Goal: Information Seeking & Learning: Check status

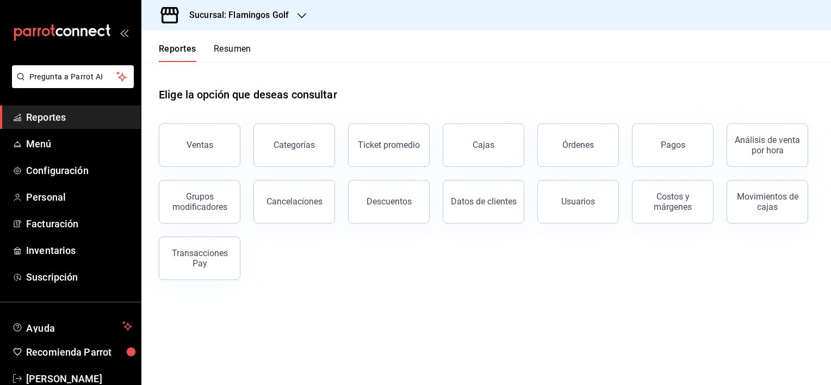
click at [265, 13] on h3 "Sucursal: Flamingos Golf" at bounding box center [235, 15] width 108 height 13
click at [214, 44] on div "Sabal (NAY)" at bounding box center [223, 46] width 146 height 11
click at [205, 157] on button "Ventas" at bounding box center [200, 145] width 82 height 44
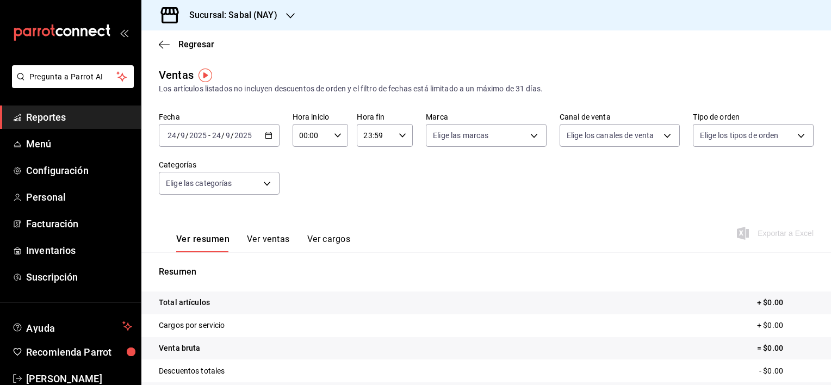
click at [258, 135] on div "2025-09-24 24 / 9 / 2025 - 2025-09-24 24 / 9 / 2025" at bounding box center [219, 135] width 121 height 23
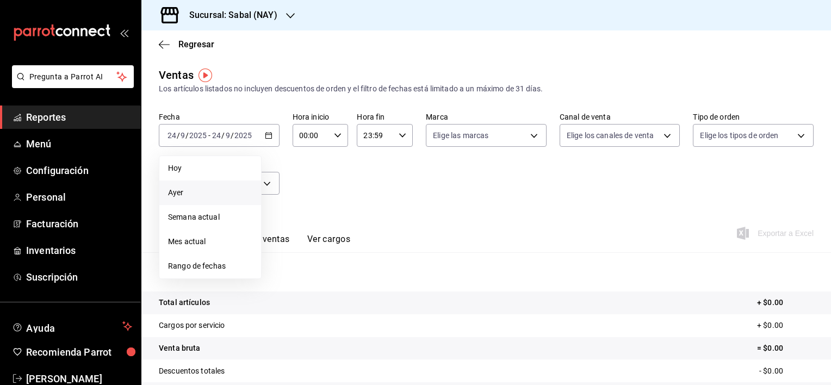
click at [181, 187] on span "Ayer" at bounding box center [210, 192] width 84 height 11
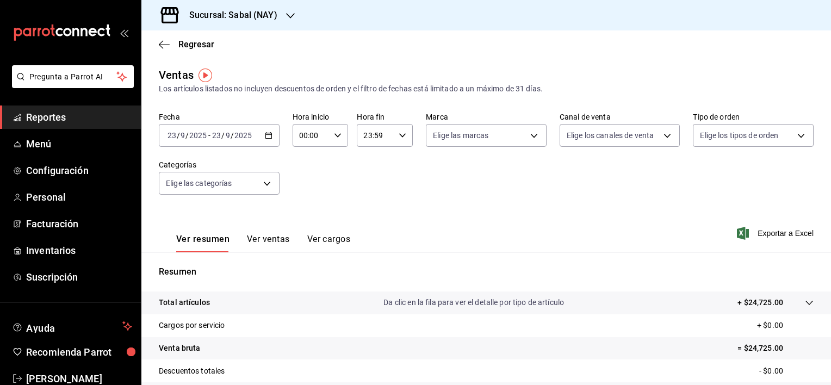
scroll to position [54, 0]
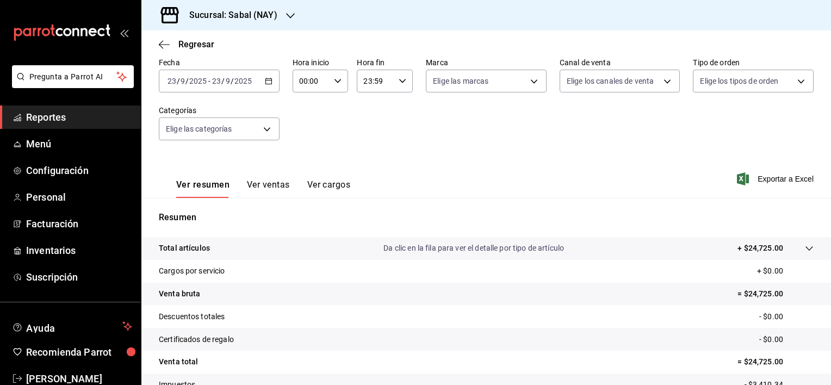
click at [422, 249] on p "Da clic en la fila para ver el detalle por tipo de artículo" at bounding box center [474, 248] width 181 height 11
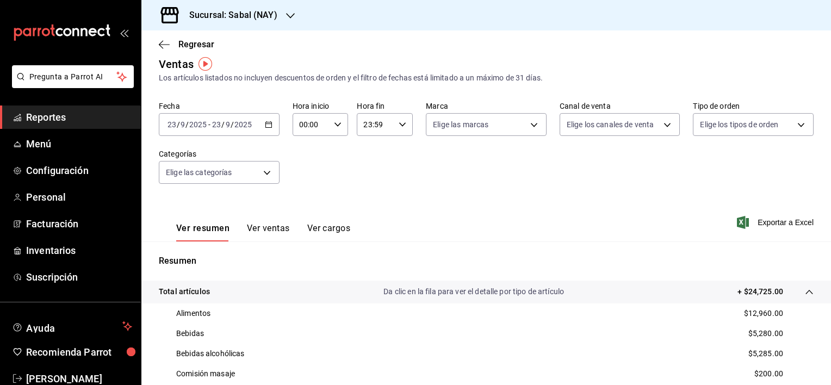
scroll to position [0, 0]
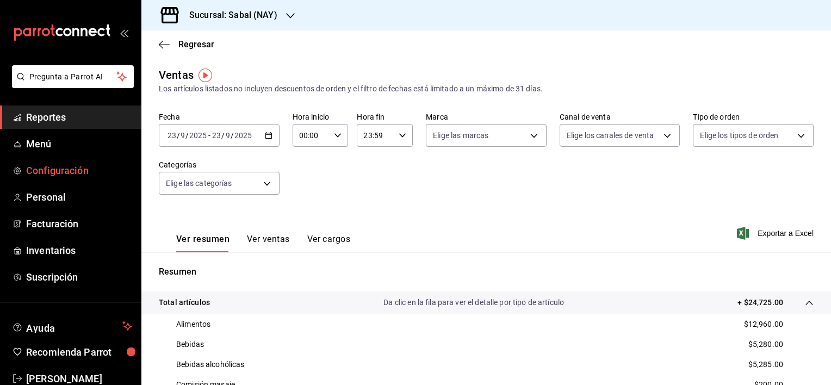
drag, startPoint x: 162, startPoint y: 44, endPoint x: 68, endPoint y: 175, distance: 161.8
click at [162, 44] on icon "button" at bounding box center [164, 45] width 11 height 10
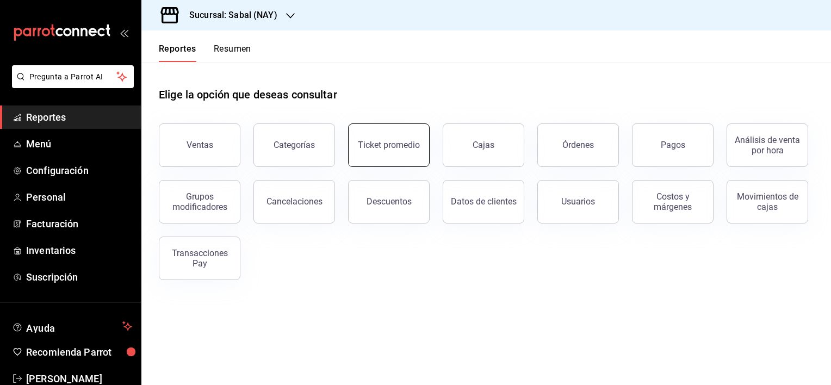
click at [378, 165] on div "Ticket promedio" at bounding box center [382, 138] width 95 height 57
click at [392, 158] on button "Ticket promedio" at bounding box center [389, 145] width 82 height 44
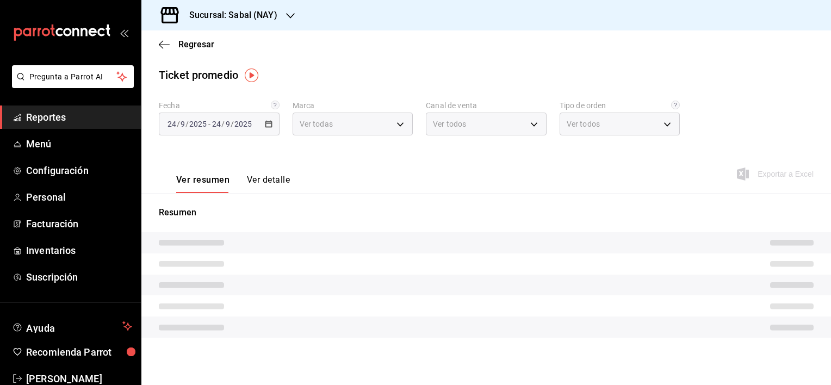
type input "7bb9fc4a-963e-4e00-9402-9ac56289446f"
type input "PARROT,UBER_EATS,RAPPI,DIDI_FOOD,ONLINE"
type input "dc4a329a-fcbf-4fa6-a40a-eb4151cc9adb,01dead97-7c83-45e3-99ab-5f2f54dd252f,EXTER…"
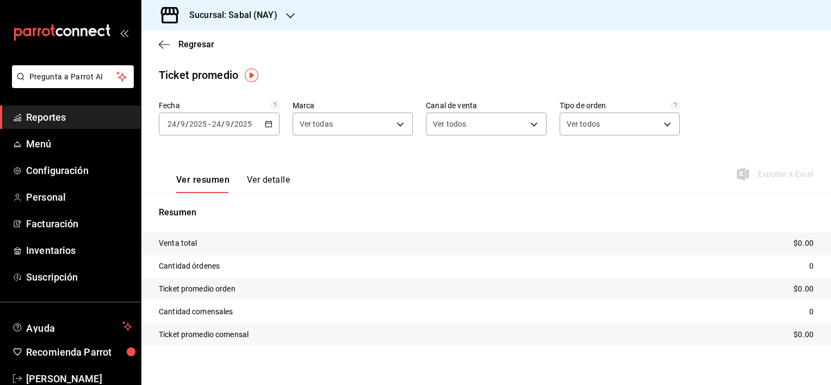
click at [261, 183] on button "Ver detalle" at bounding box center [268, 184] width 43 height 18
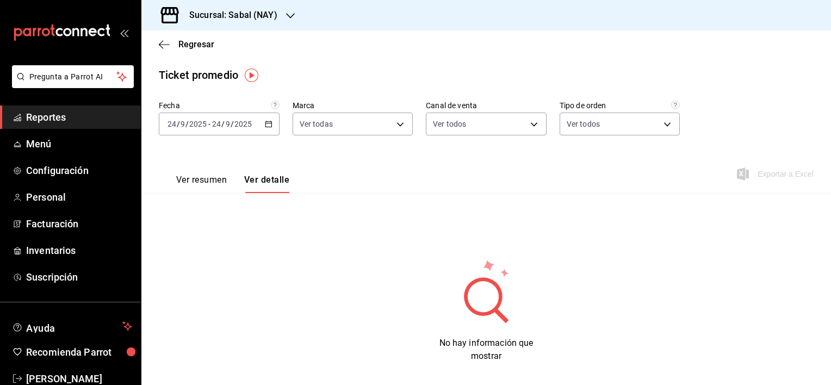
click at [189, 182] on button "Ver resumen" at bounding box center [201, 184] width 51 height 18
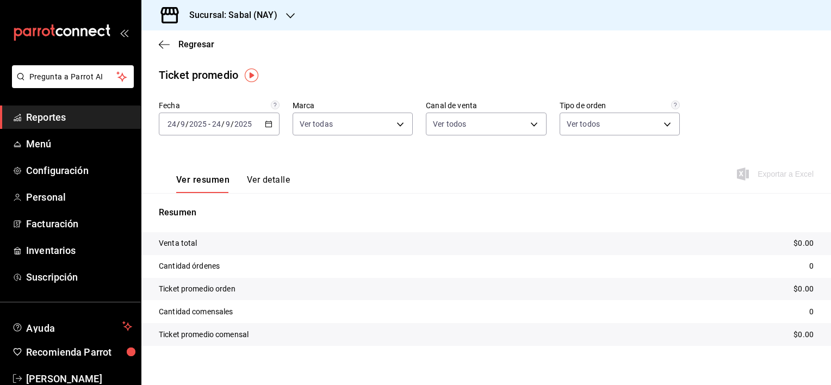
click at [263, 125] on div "2025-09-24 24 / 9 / 2025 - 2025-09-24 24 / 9 / 2025" at bounding box center [219, 124] width 121 height 23
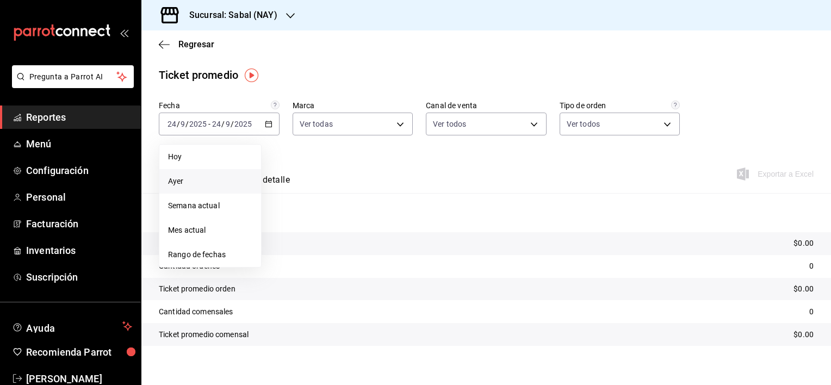
click at [181, 187] on li "Ayer" at bounding box center [210, 181] width 102 height 24
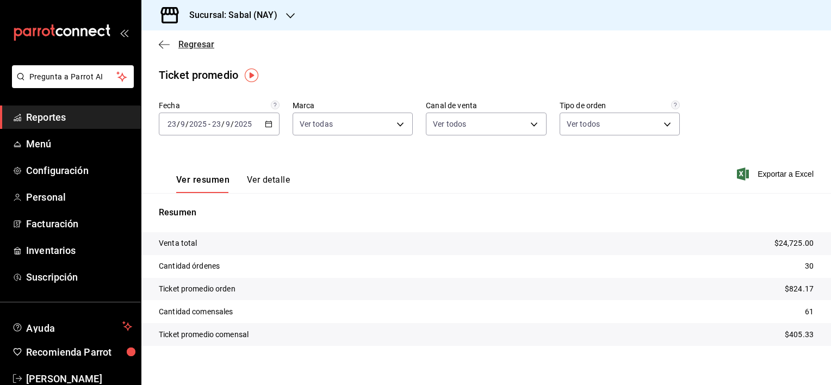
click at [160, 46] on icon "button" at bounding box center [161, 44] width 4 height 8
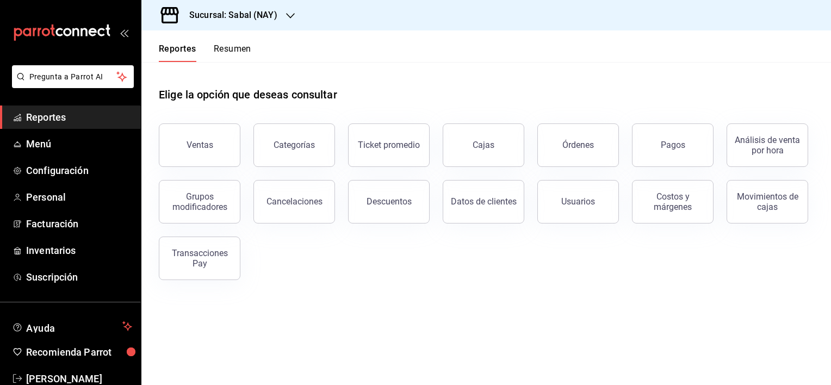
drag, startPoint x: 598, startPoint y: 145, endPoint x: 342, endPoint y: 216, distance: 266.3
click at [598, 145] on button "Órdenes" at bounding box center [578, 145] width 82 height 44
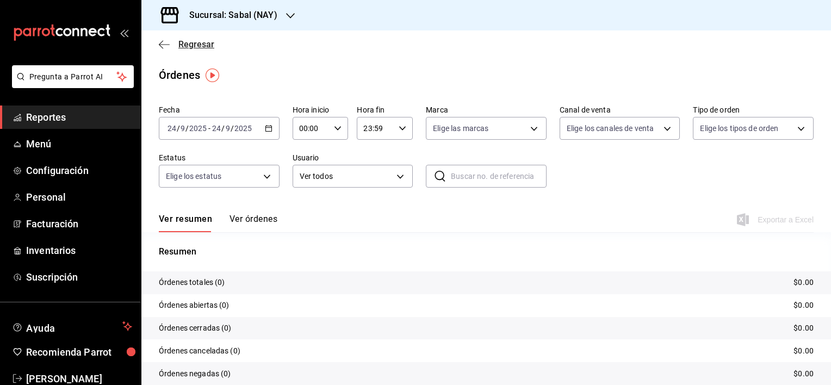
click at [161, 46] on icon "button" at bounding box center [164, 45] width 11 height 10
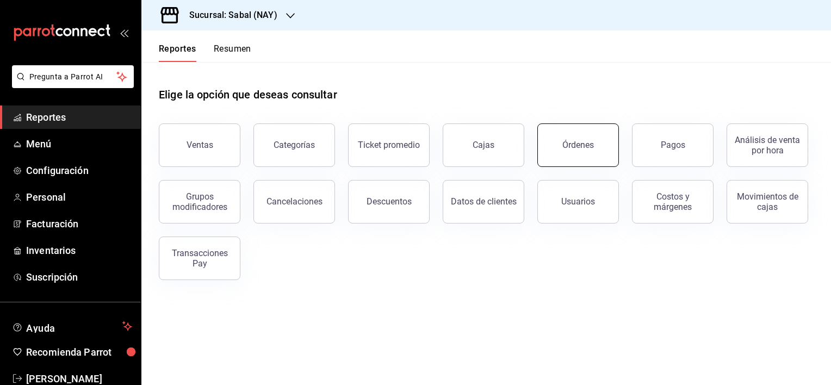
click at [574, 141] on div "Órdenes" at bounding box center [578, 145] width 32 height 10
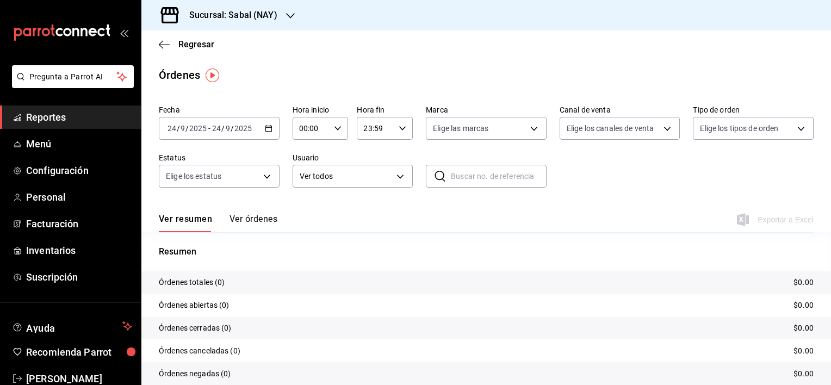
click at [265, 131] on icon "button" at bounding box center [269, 129] width 8 height 8
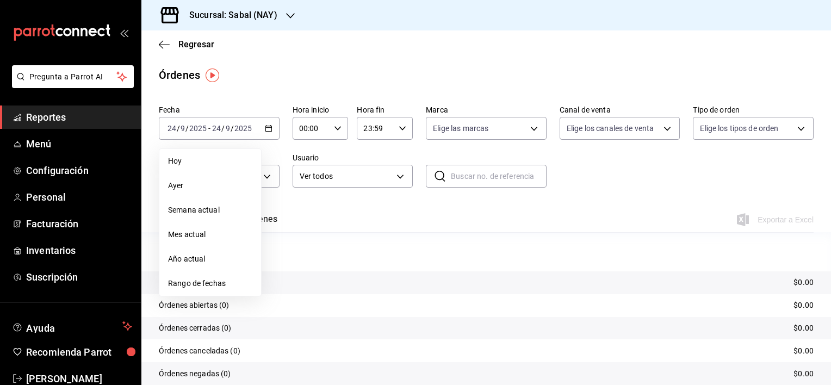
drag, startPoint x: 172, startPoint y: 184, endPoint x: 164, endPoint y: 213, distance: 29.8
click at [172, 184] on span "Ayer" at bounding box center [210, 185] width 84 height 11
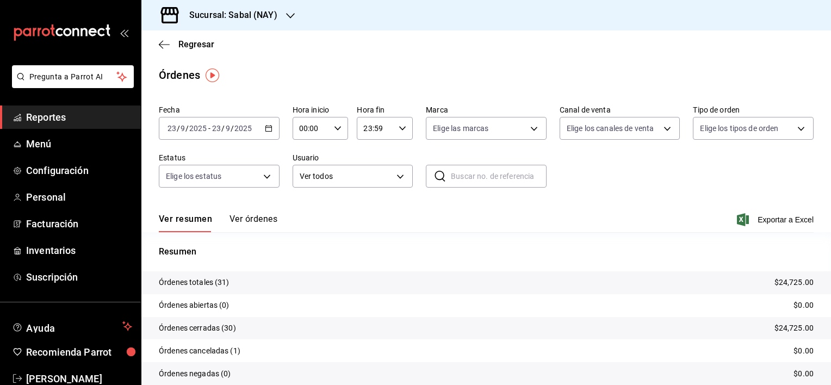
click at [262, 221] on button "Ver órdenes" at bounding box center [254, 223] width 48 height 18
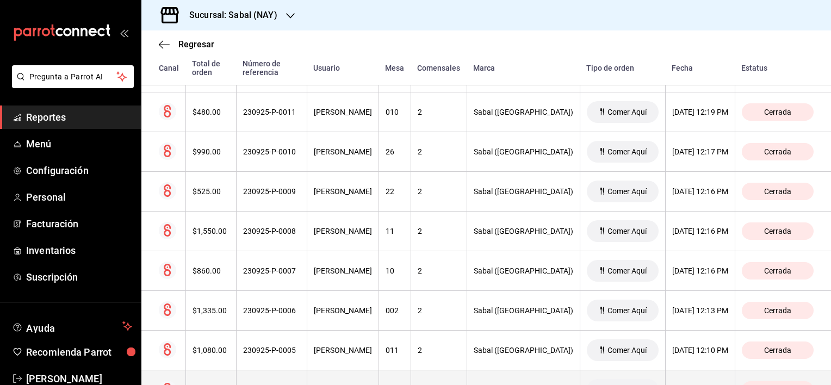
scroll to position [1152, 0]
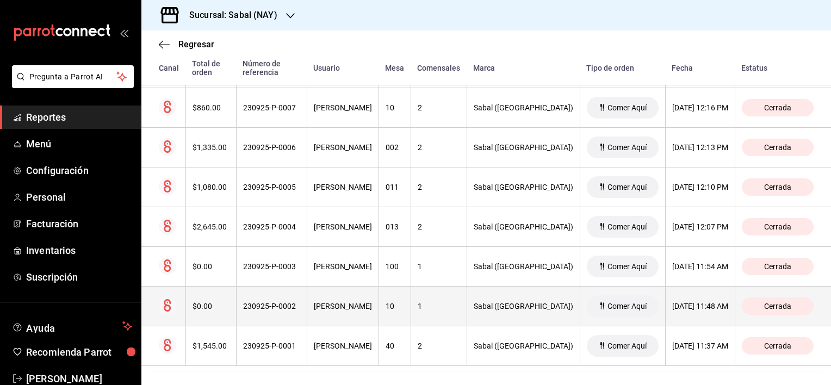
click at [379, 311] on th "Miguel Barrenechea" at bounding box center [343, 307] width 72 height 40
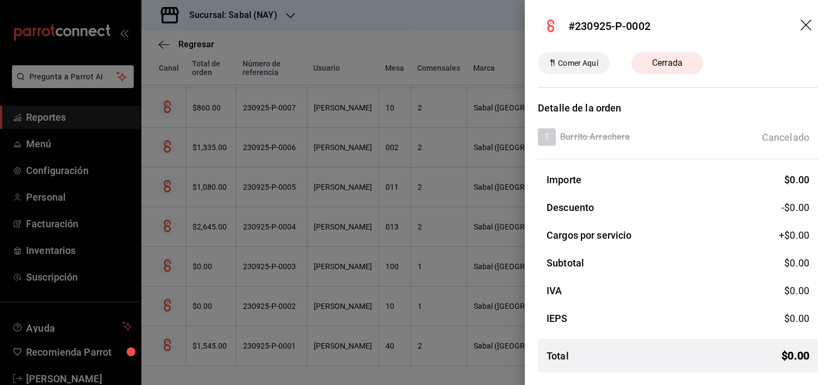
click at [807, 27] on icon "drag" at bounding box center [807, 26] width 13 height 13
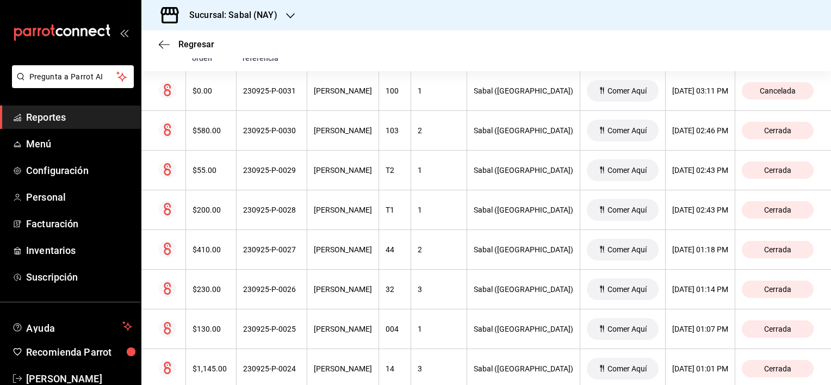
scroll to position [173, 0]
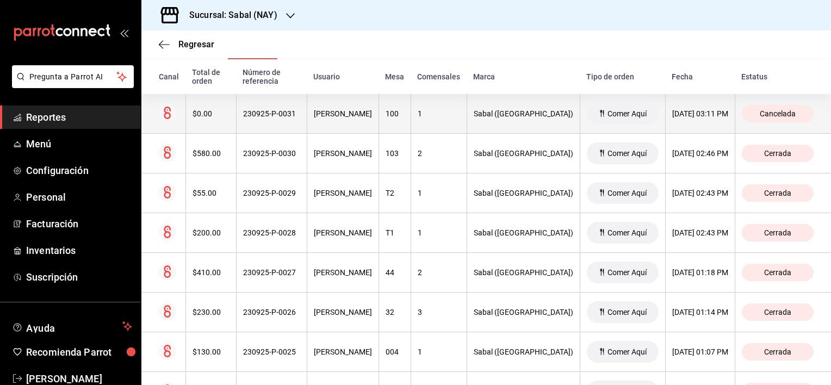
click at [411, 120] on th "100" at bounding box center [395, 114] width 32 height 40
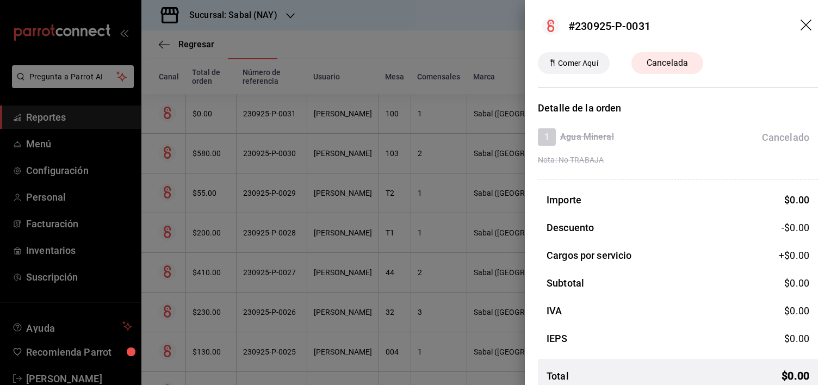
click at [801, 22] on icon "drag" at bounding box center [806, 25] width 11 height 11
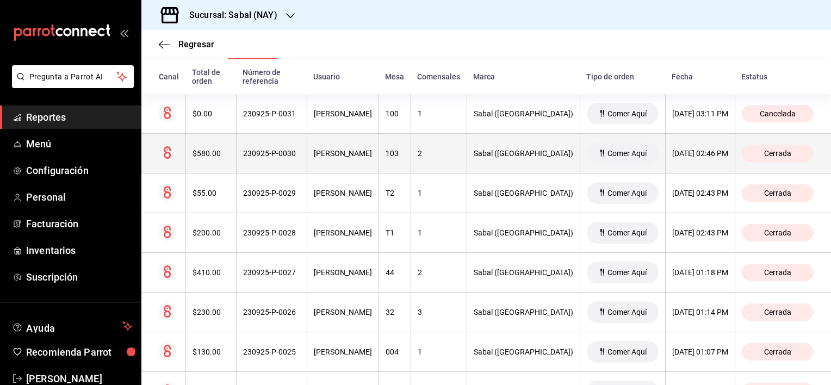
click at [379, 146] on th "Sahid Contreras" at bounding box center [343, 154] width 72 height 40
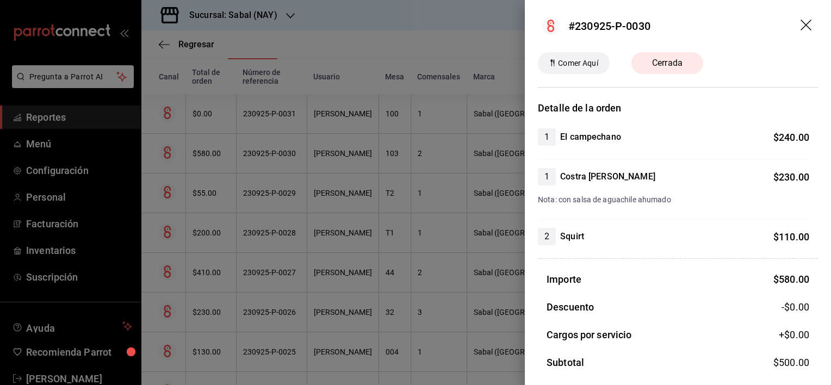
click at [801, 25] on icon "drag" at bounding box center [807, 26] width 13 height 13
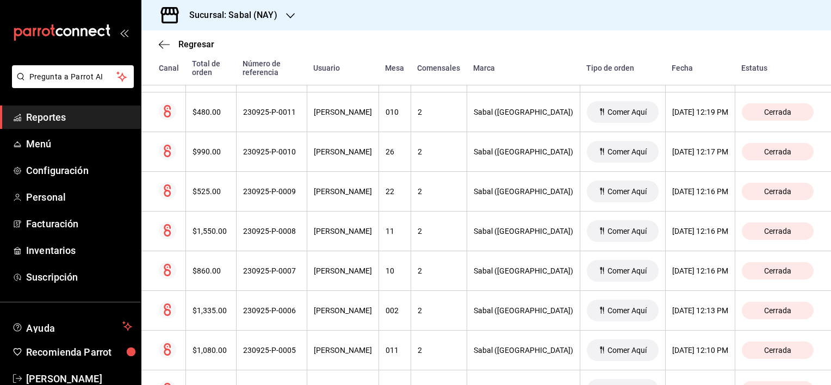
scroll to position [1152, 0]
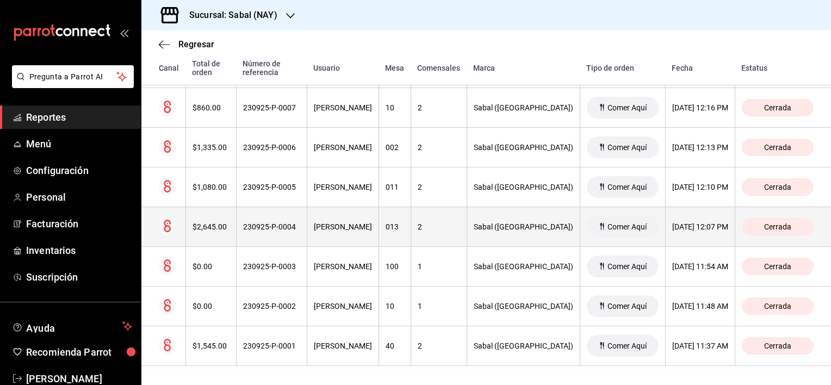
click at [379, 235] on th "Juan Carlos Barrón" at bounding box center [343, 227] width 72 height 40
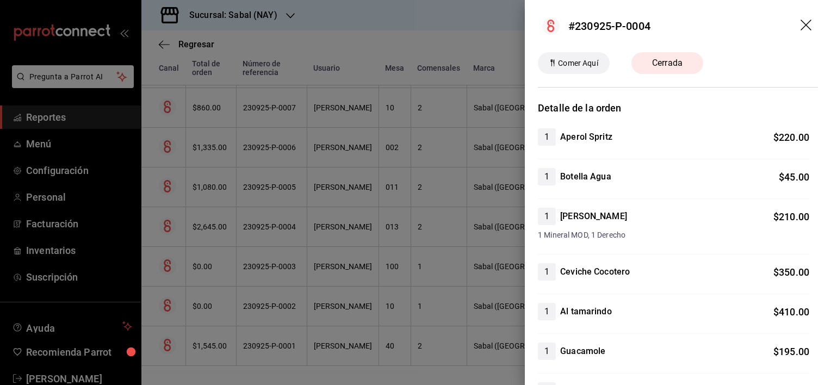
scroll to position [0, 0]
click at [801, 26] on icon "drag" at bounding box center [807, 26] width 13 height 13
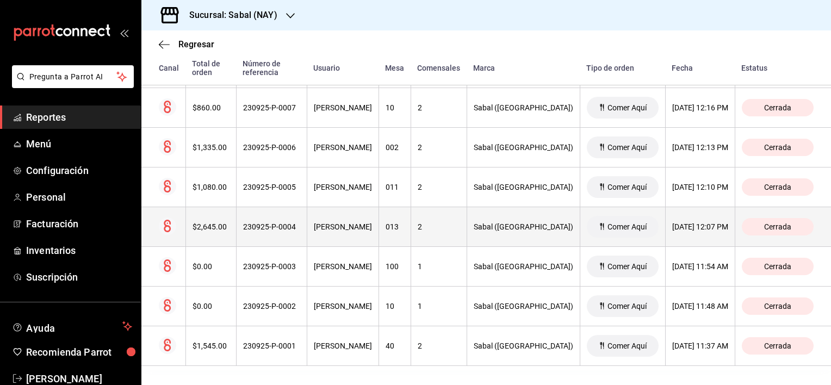
click at [300, 222] on div "230925-P-0004" at bounding box center [271, 226] width 57 height 9
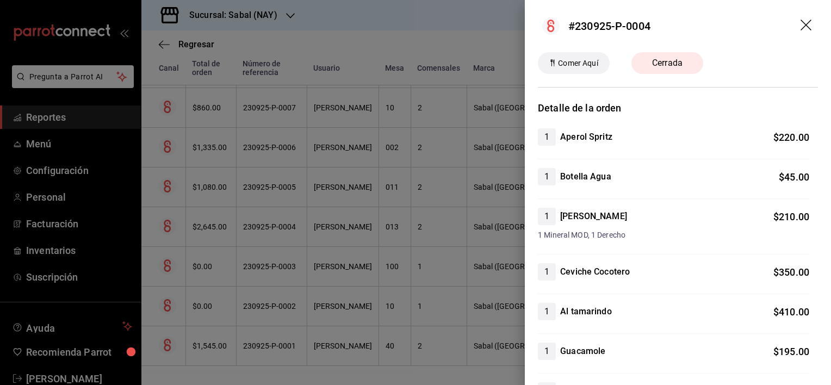
click at [801, 23] on icon "drag" at bounding box center [806, 25] width 11 height 11
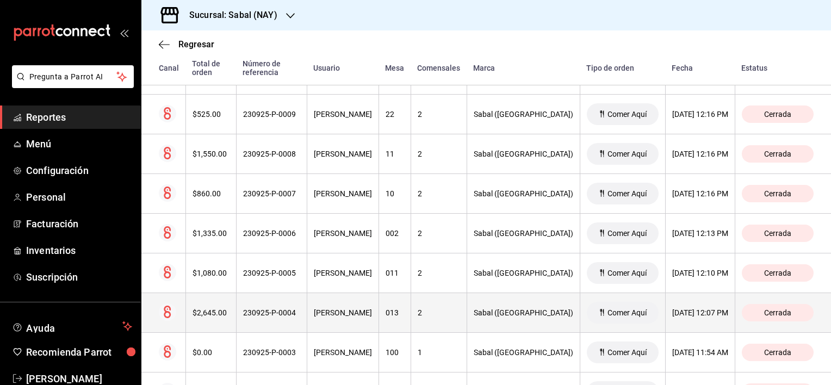
scroll to position [1043, 0]
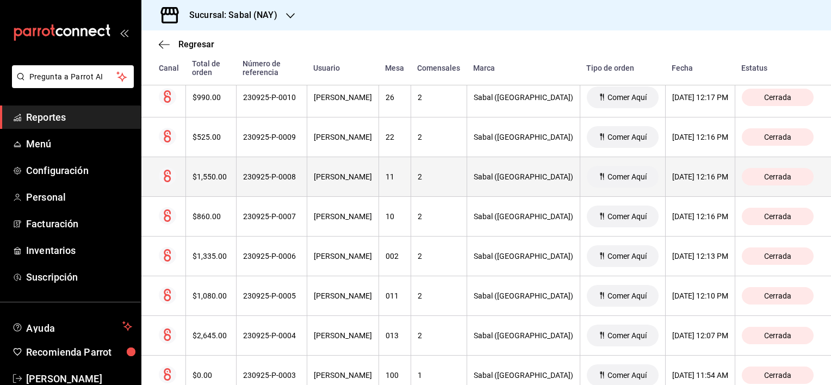
click at [300, 165] on th "230925-P-0008" at bounding box center [271, 177] width 71 height 40
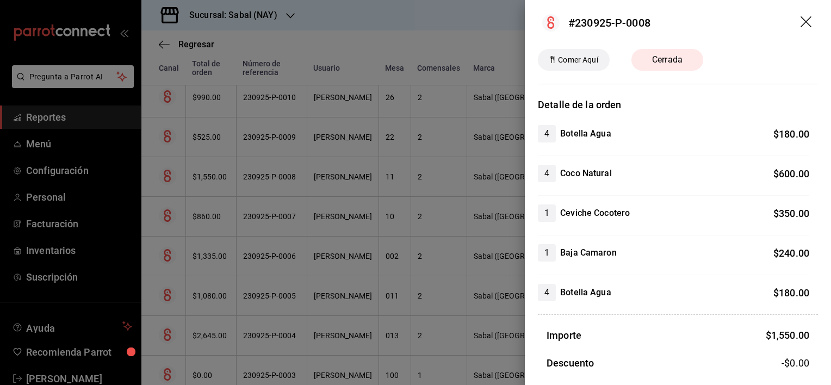
scroll to position [0, 0]
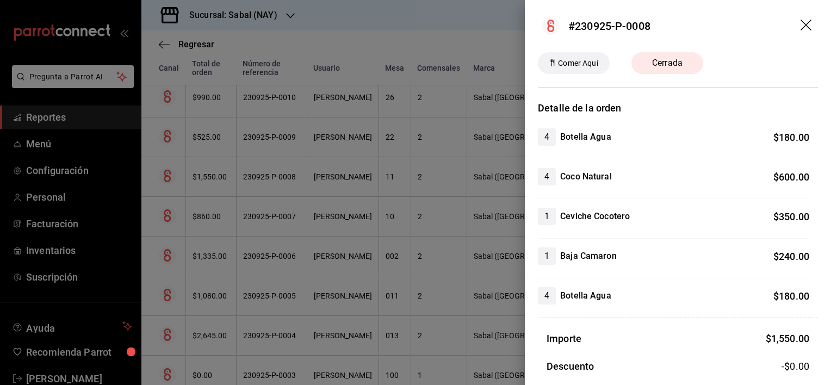
click at [802, 24] on icon "drag" at bounding box center [807, 26] width 13 height 13
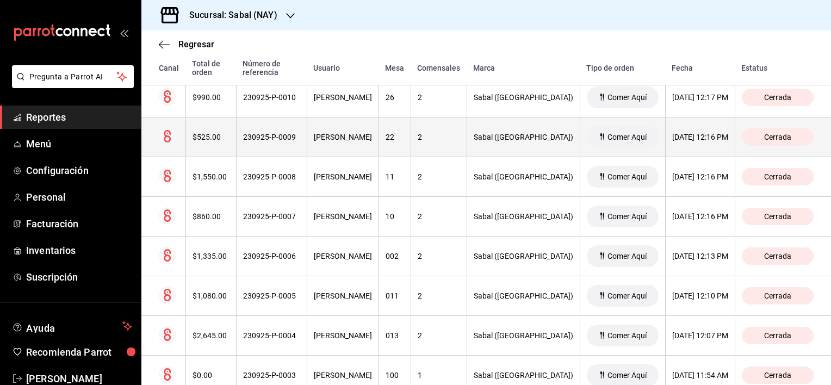
click at [348, 147] on th "Vanessa Salazar" at bounding box center [343, 137] width 72 height 40
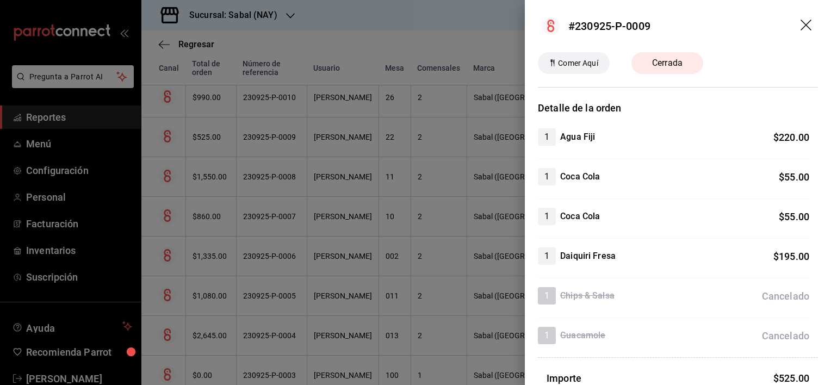
click at [801, 22] on icon "drag" at bounding box center [807, 26] width 13 height 13
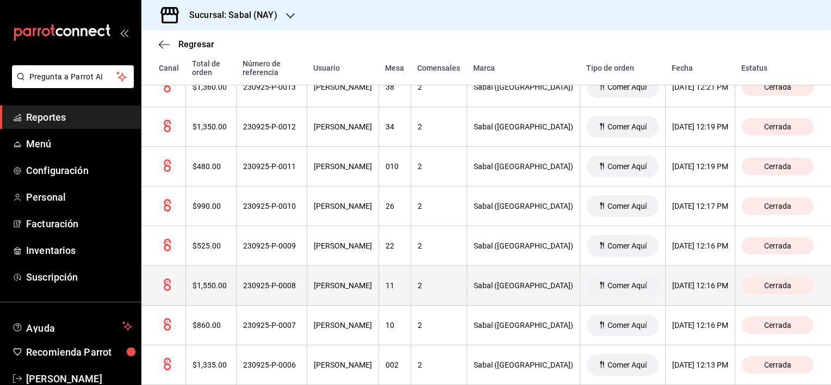
scroll to position [880, 0]
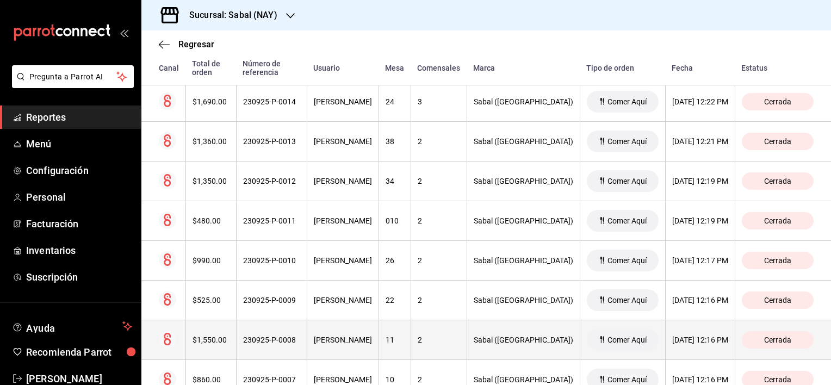
click at [379, 172] on th "Vanessa Salazar" at bounding box center [343, 182] width 72 height 40
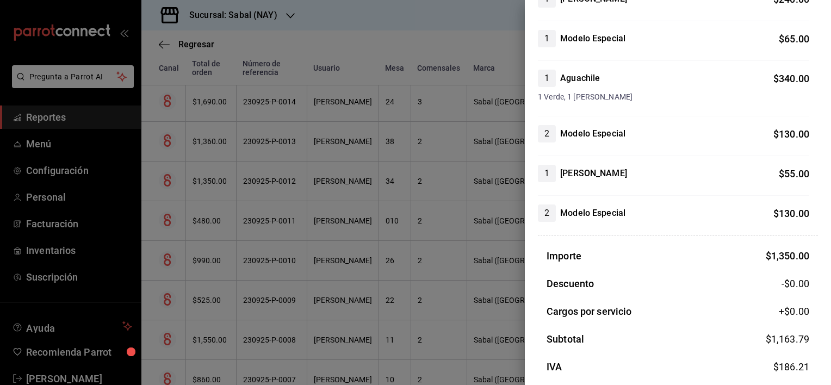
scroll to position [0, 0]
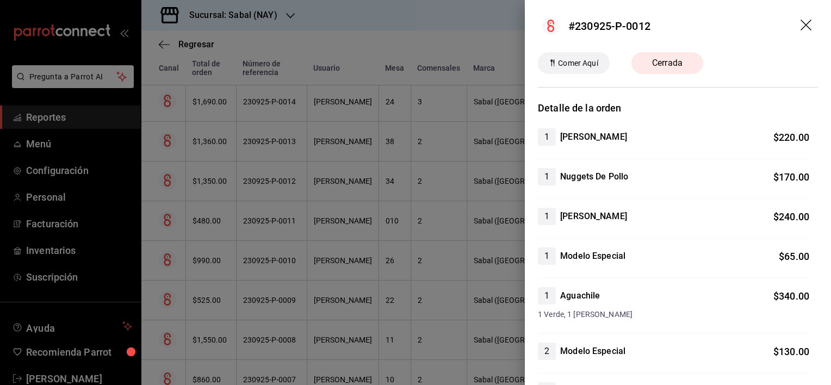
click at [801, 26] on icon "drag" at bounding box center [807, 26] width 13 height 13
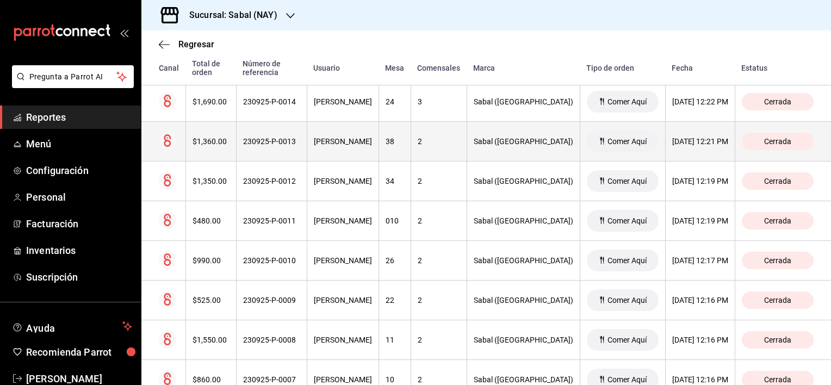
click at [307, 141] on th "230925-P-0013" at bounding box center [271, 142] width 71 height 40
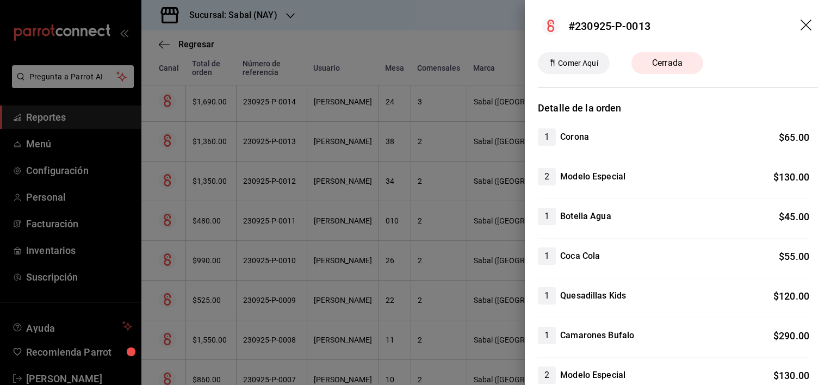
click at [801, 22] on icon "drag" at bounding box center [806, 25] width 11 height 11
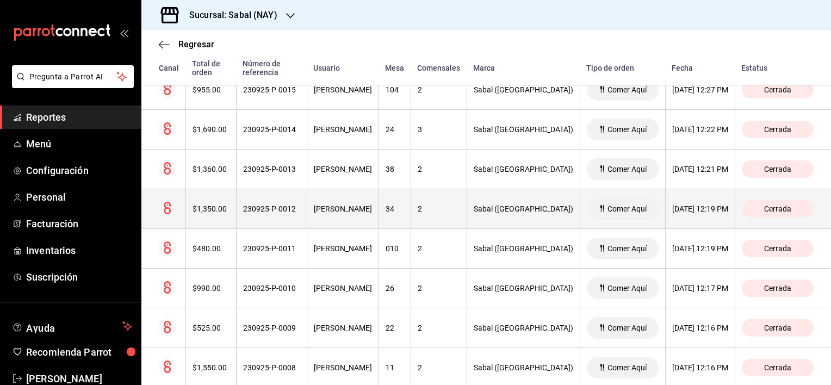
scroll to position [826, 0]
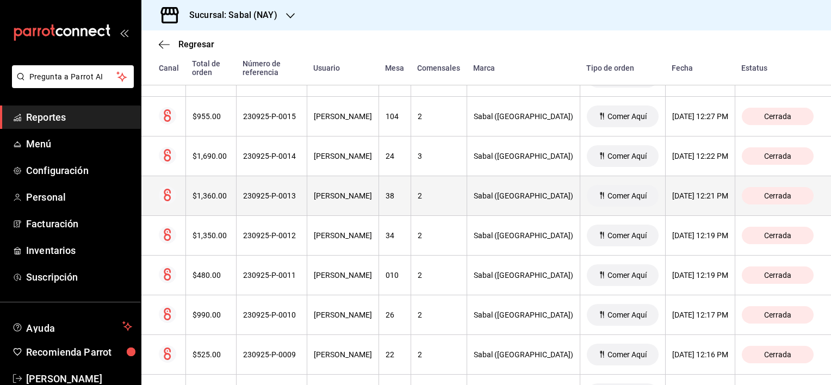
click at [379, 195] on th "Vanessa Salazar" at bounding box center [343, 196] width 72 height 40
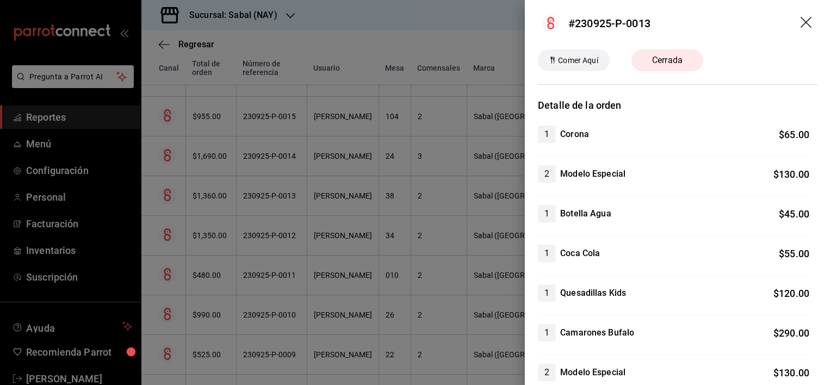
scroll to position [0, 0]
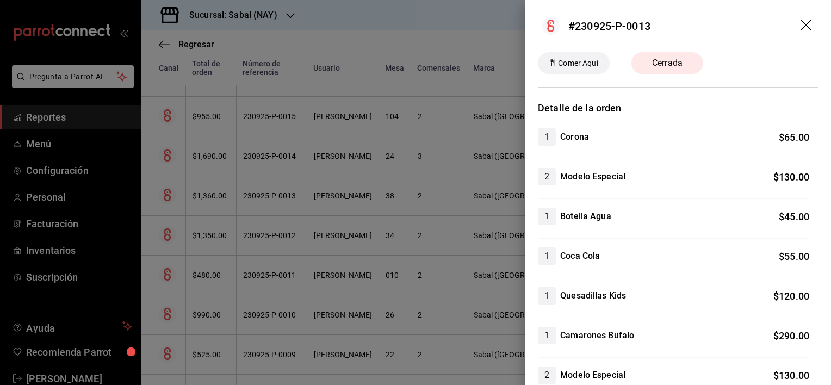
click at [801, 24] on icon "drag" at bounding box center [807, 26] width 13 height 13
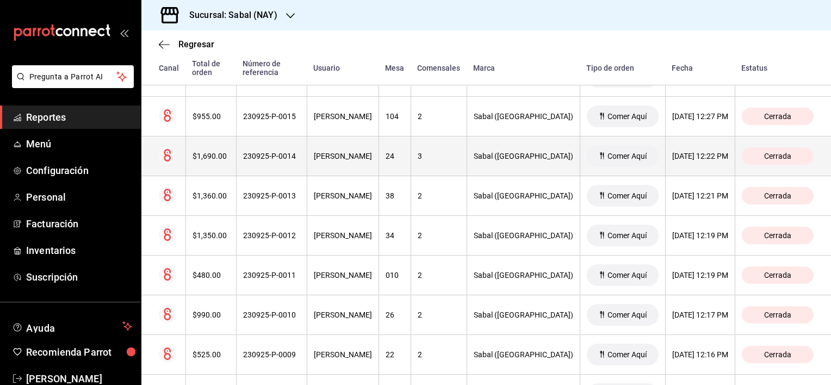
click at [379, 160] on th "Vanessa Salazar" at bounding box center [343, 157] width 72 height 40
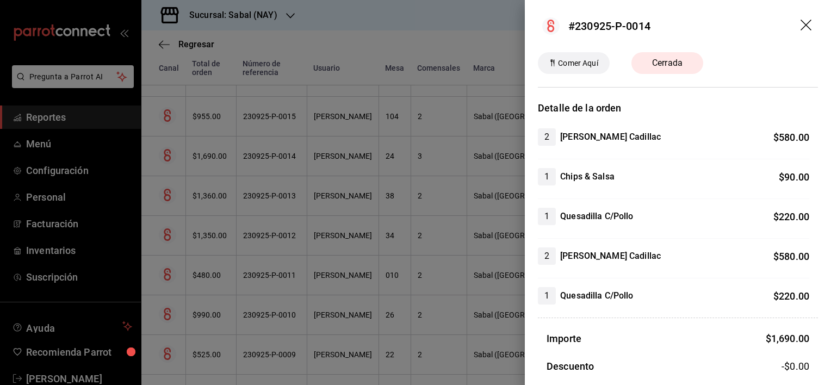
click at [801, 25] on icon "drag" at bounding box center [806, 25] width 11 height 11
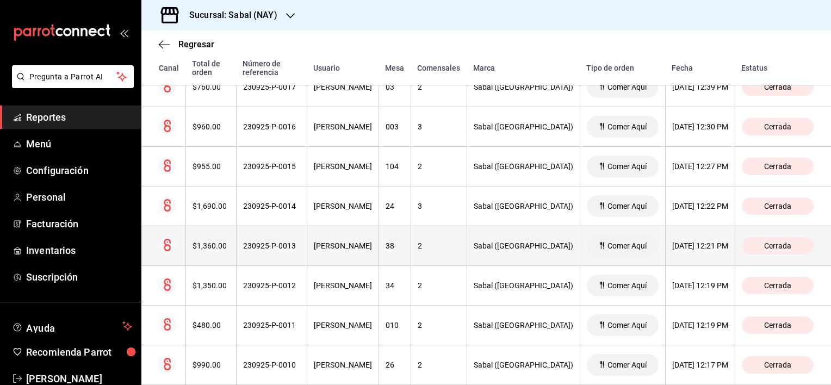
scroll to position [771, 0]
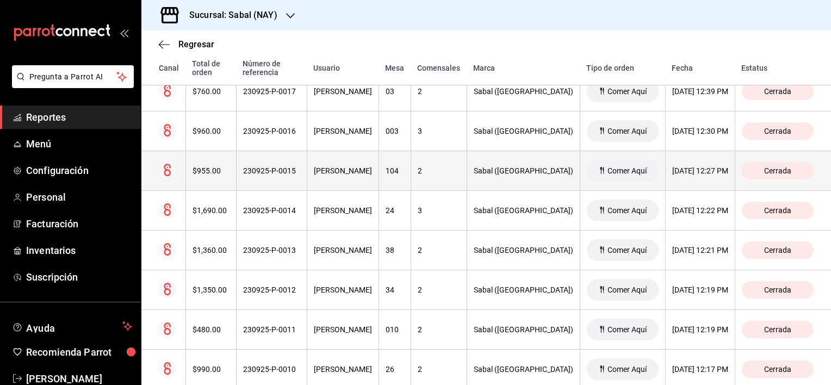
click at [370, 178] on th "Juan Carlos Barrón" at bounding box center [343, 171] width 72 height 40
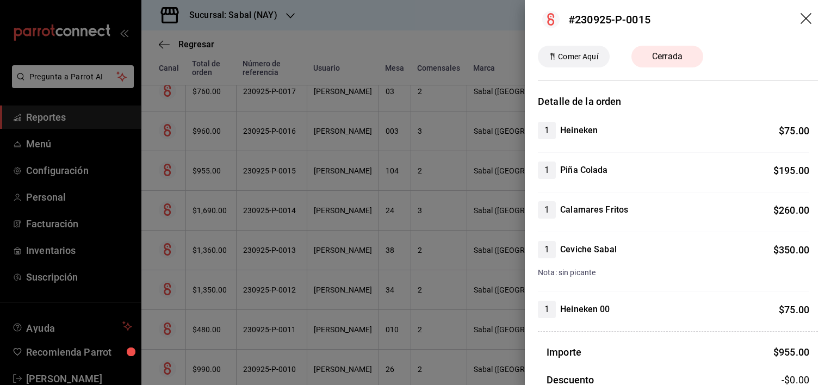
scroll to position [0, 0]
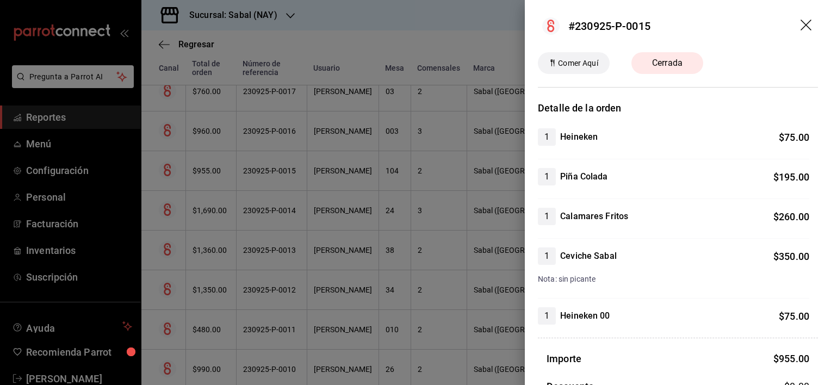
click at [801, 28] on icon "drag" at bounding box center [807, 26] width 13 height 13
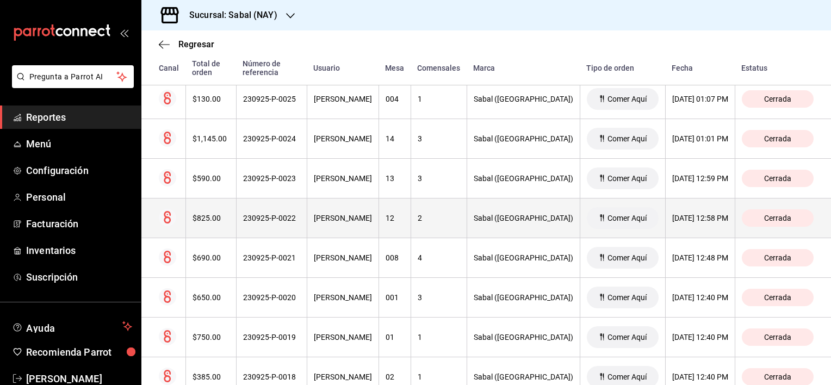
scroll to position [445, 0]
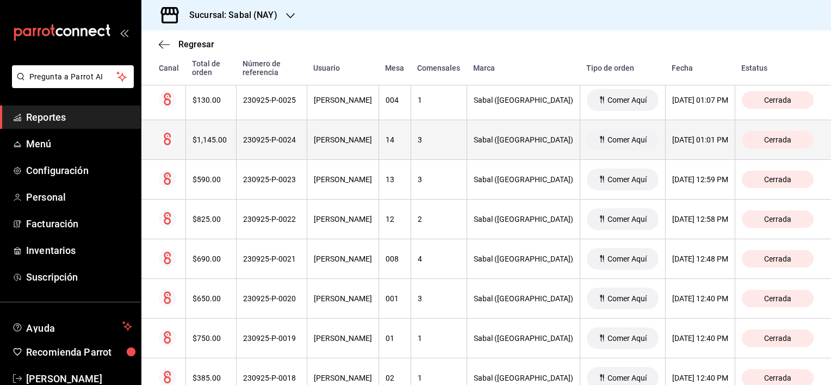
click at [350, 143] on div "Vanessa Salazar" at bounding box center [343, 139] width 58 height 9
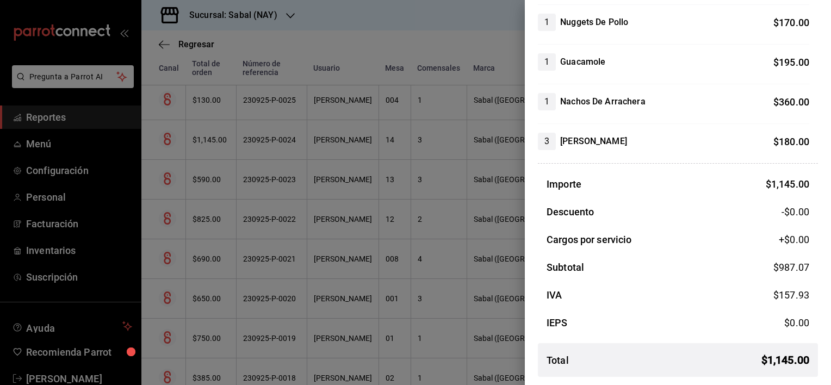
scroll to position [0, 0]
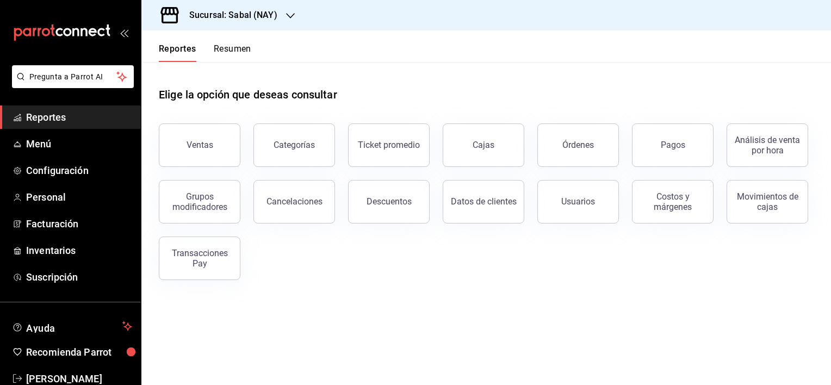
click at [594, 316] on main "Elige la opción que deseas consultar Ventas Categorías Ticket promedio Cajas Ór…" at bounding box center [486, 223] width 690 height 323
click at [579, 149] on div "Órdenes" at bounding box center [578, 145] width 32 height 10
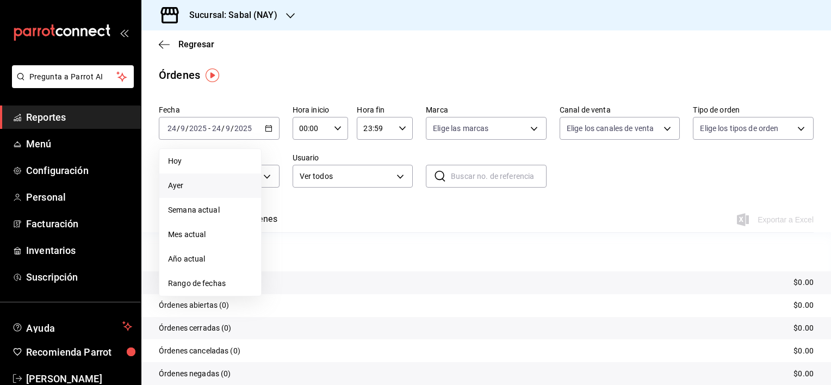
click at [181, 189] on span "Ayer" at bounding box center [210, 185] width 84 height 11
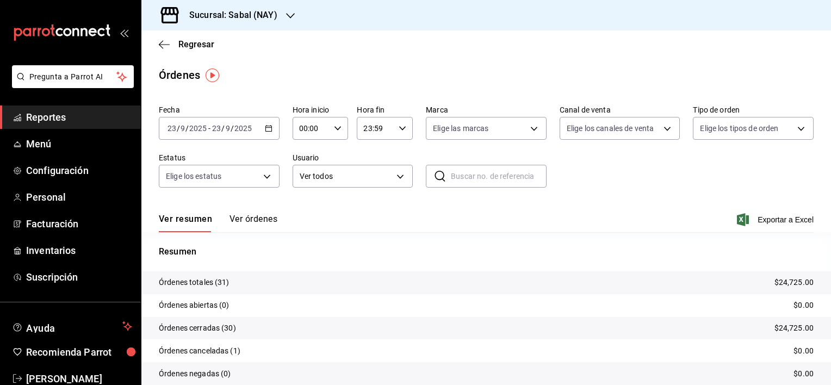
click at [248, 220] on button "Ver órdenes" at bounding box center [254, 223] width 48 height 18
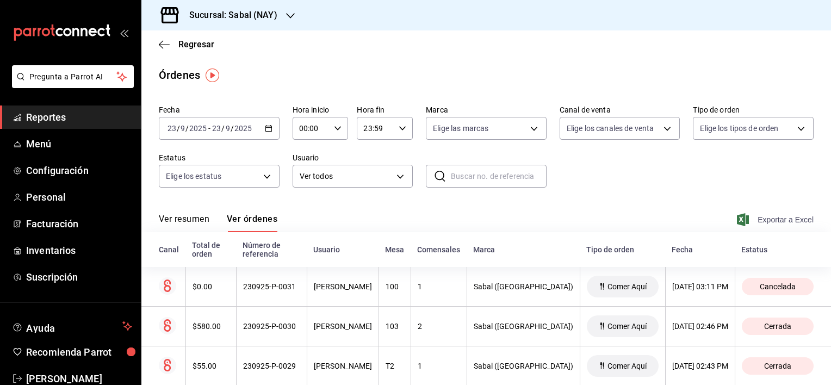
click at [758, 220] on span "Exportar a Excel" at bounding box center [776, 219] width 75 height 13
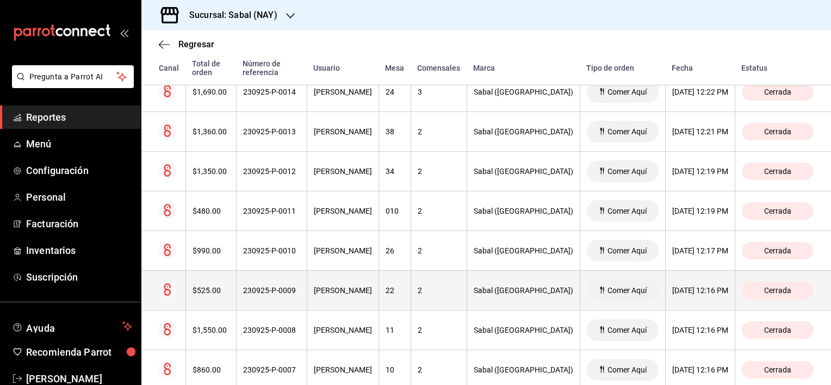
scroll to position [1152, 0]
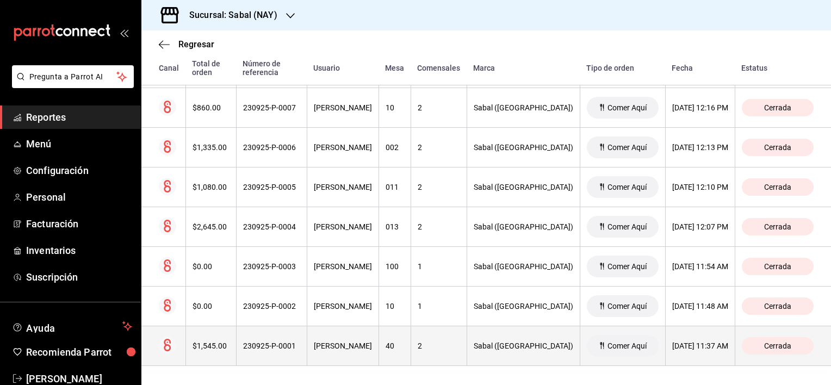
click at [264, 355] on th "230925-P-0001" at bounding box center [271, 346] width 71 height 40
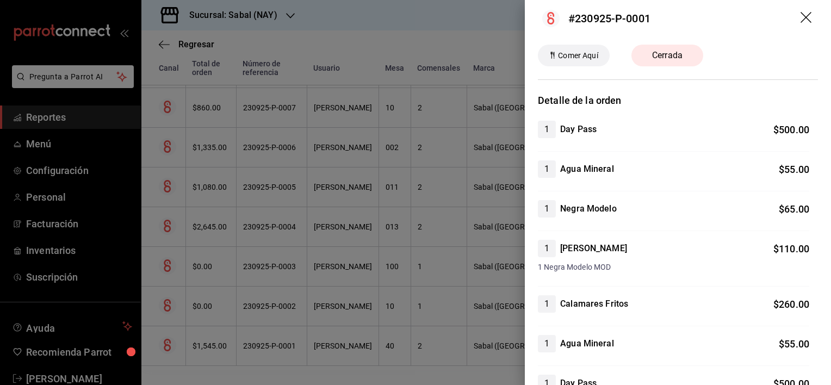
scroll to position [0, 0]
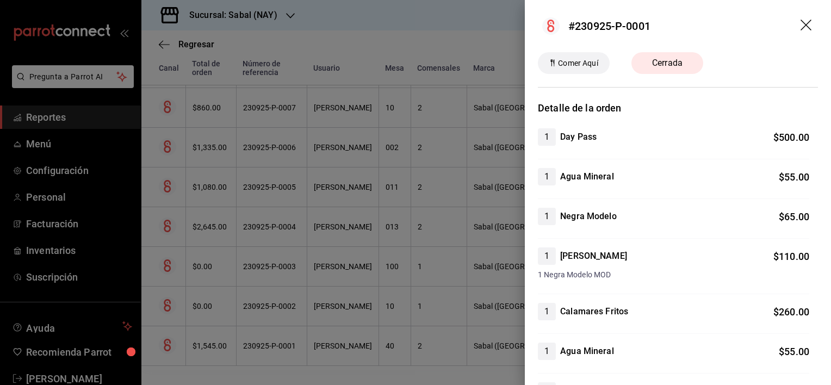
click at [801, 27] on icon "drag" at bounding box center [807, 26] width 13 height 13
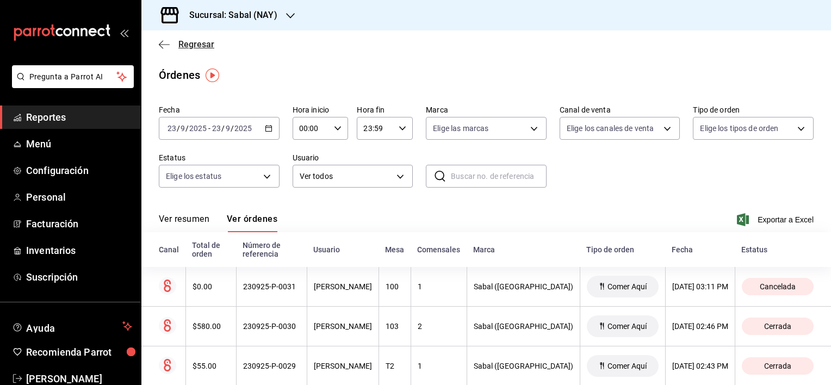
click at [164, 41] on icon "button" at bounding box center [164, 45] width 11 height 10
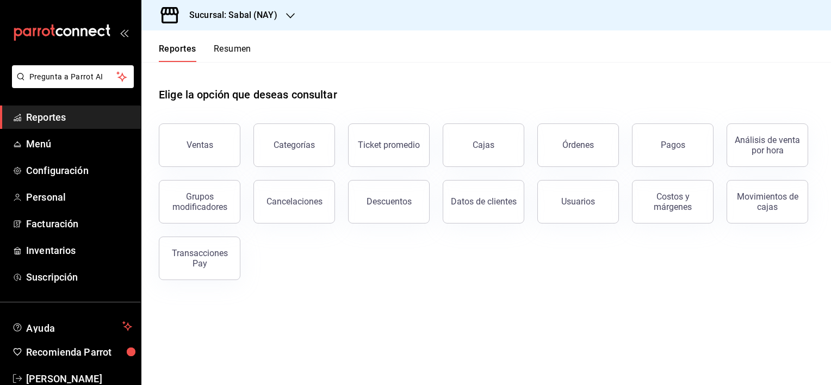
click at [530, 33] on header "Reportes Resumen" at bounding box center [486, 46] width 690 height 32
click at [585, 151] on button "Órdenes" at bounding box center [578, 145] width 82 height 44
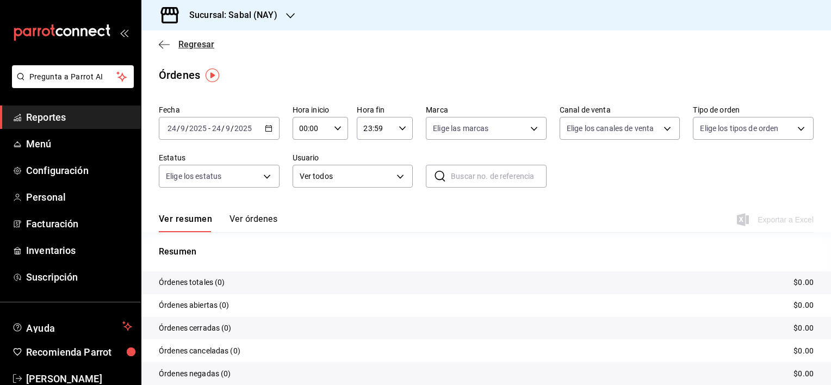
click at [160, 45] on icon "button" at bounding box center [164, 45] width 11 height 10
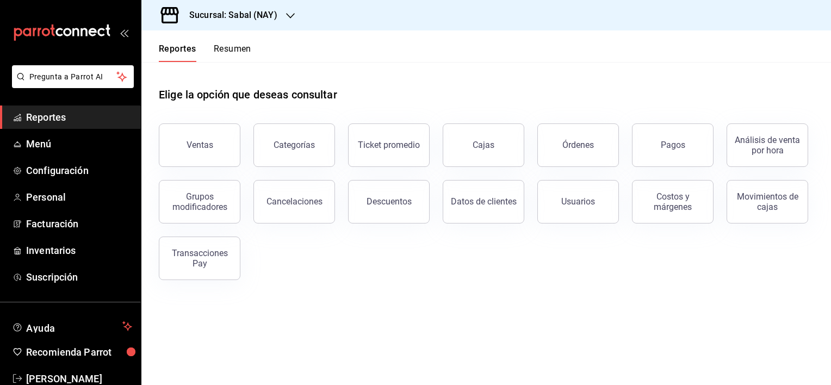
click at [348, 277] on div "Ventas Categorías Ticket promedio Cajas Órdenes Pagos Análisis de venta por hor…" at bounding box center [480, 195] width 668 height 170
click at [242, 49] on button "Resumen" at bounding box center [233, 53] width 38 height 18
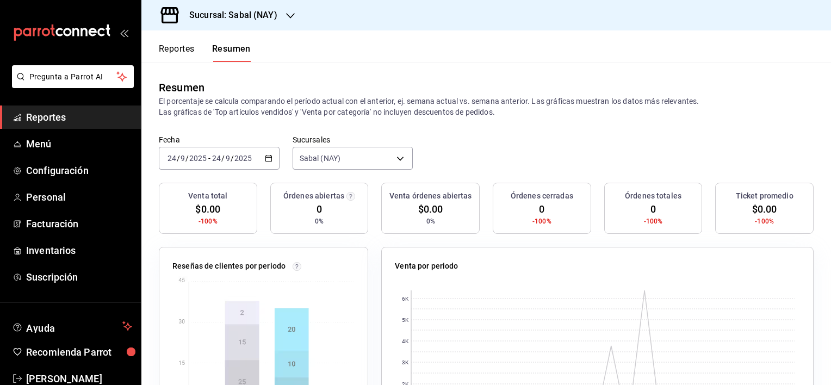
click at [180, 50] on button "Reportes" at bounding box center [177, 53] width 36 height 18
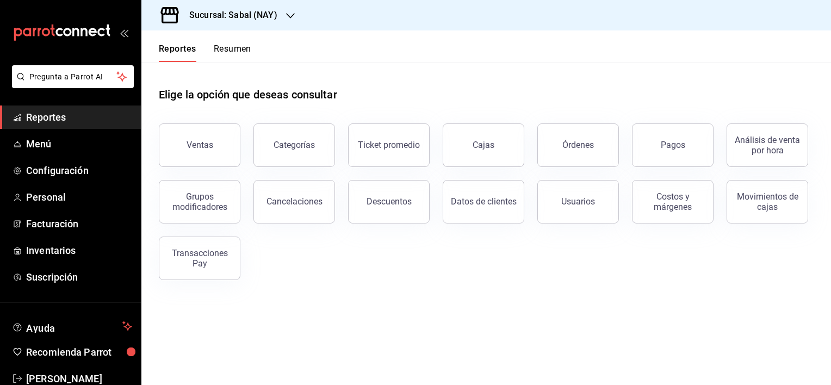
click at [483, 320] on main "Elige la opción que deseas consultar Ventas Categorías Ticket promedio Cajas Ór…" at bounding box center [486, 223] width 690 height 323
